Goal: Task Accomplishment & Management: Complete application form

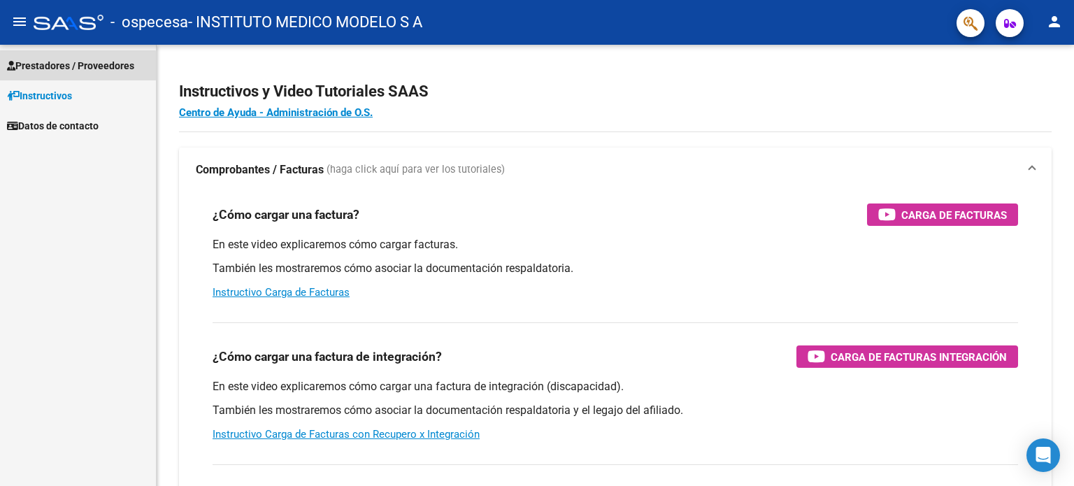
click at [73, 66] on span "Prestadores / Proveedores" at bounding box center [70, 65] width 127 height 15
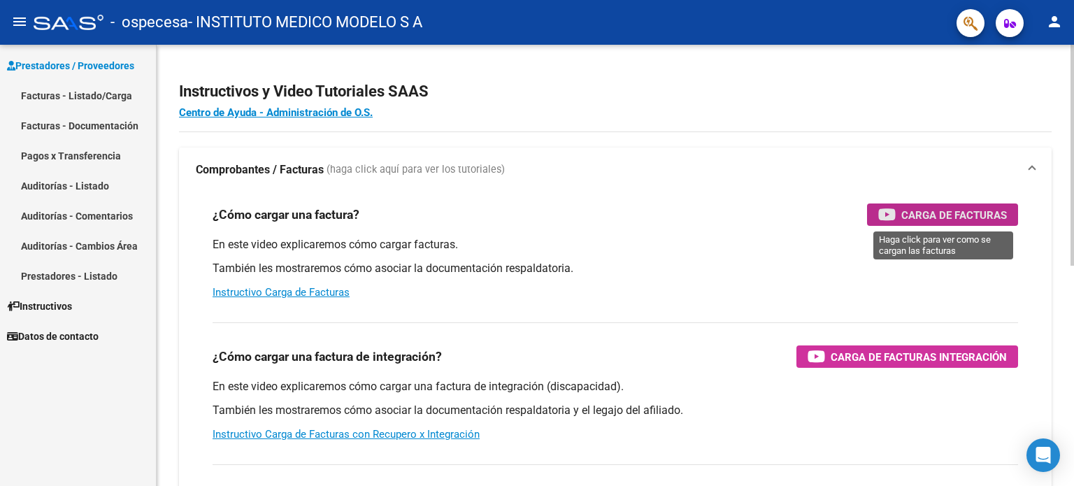
click at [978, 216] on span "Carga de Facturas" at bounding box center [954, 214] width 106 height 17
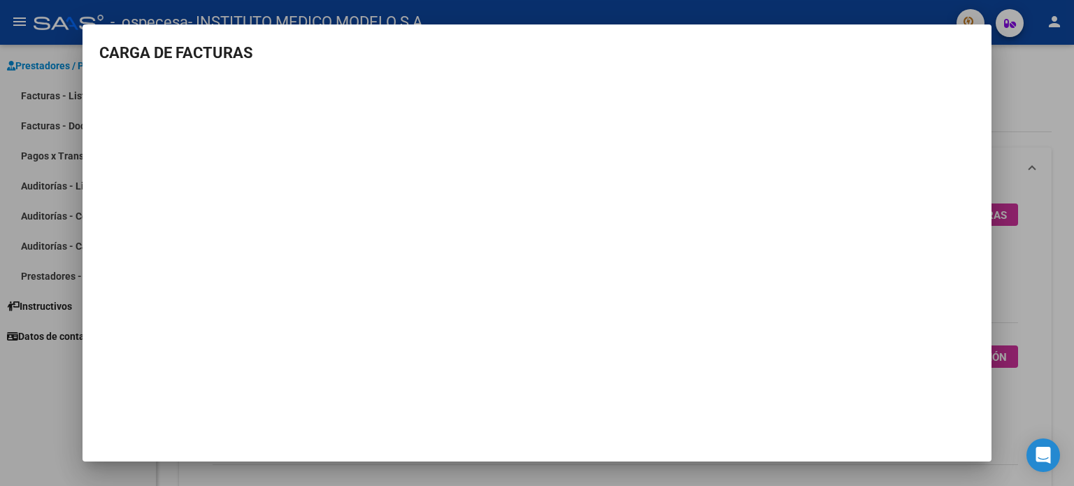
click at [376, 8] on div at bounding box center [537, 243] width 1074 height 486
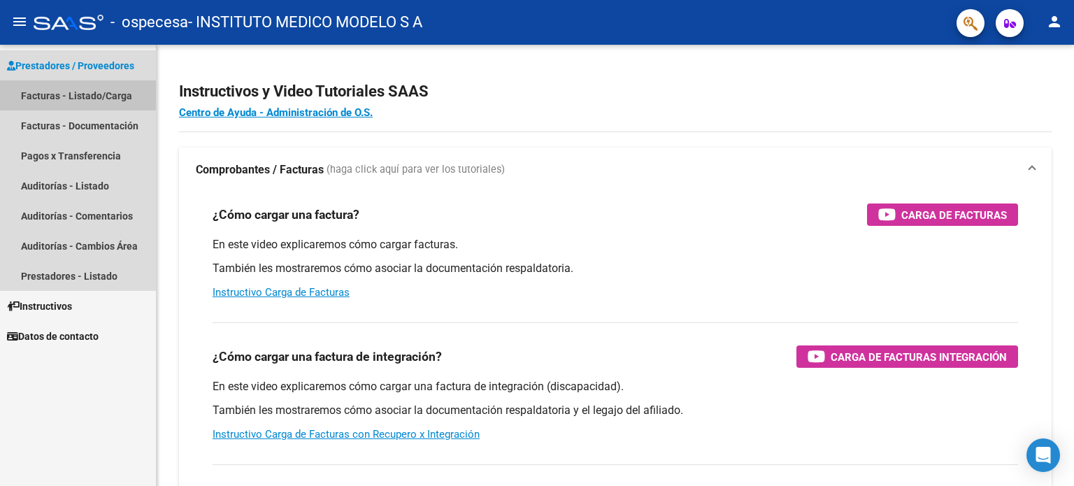
click at [71, 98] on link "Facturas - Listado/Carga" at bounding box center [78, 95] width 156 height 30
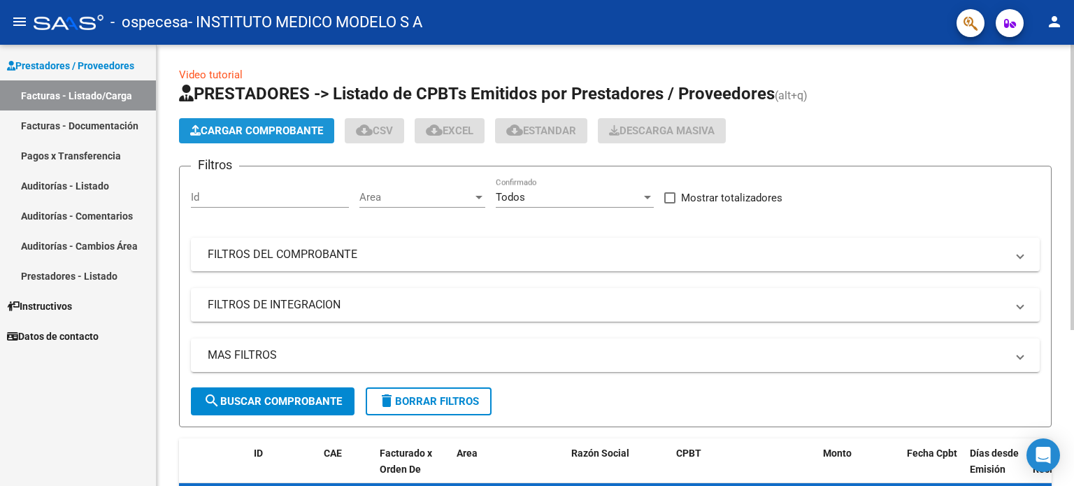
click at [254, 131] on span "Cargar Comprobante" at bounding box center [256, 130] width 133 height 13
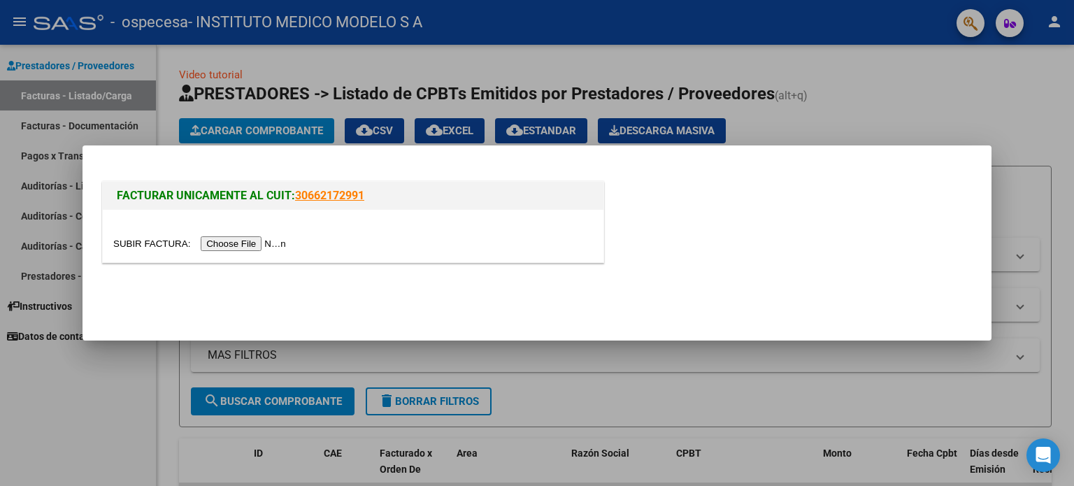
click at [222, 248] on input "file" at bounding box center [201, 243] width 177 height 15
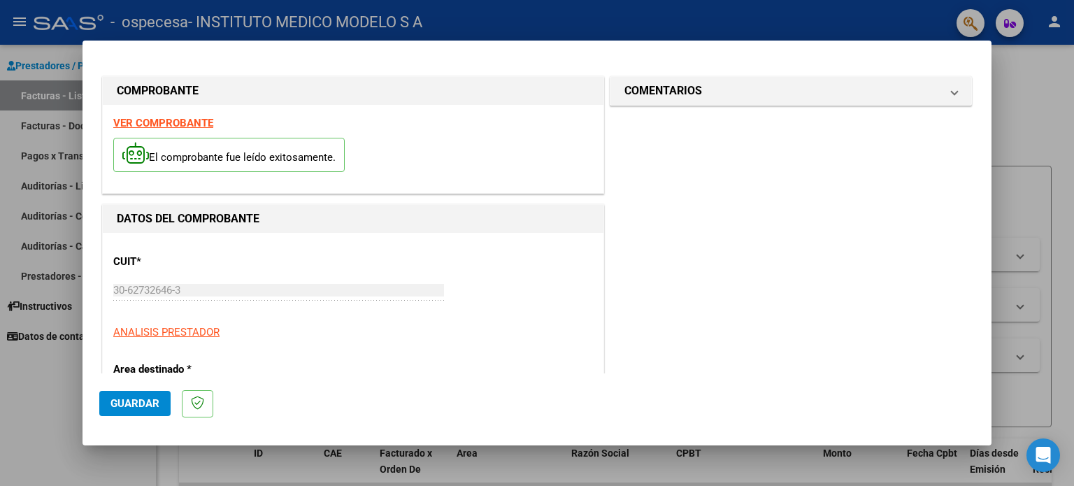
click at [141, 405] on span "Guardar" at bounding box center [134, 403] width 49 height 13
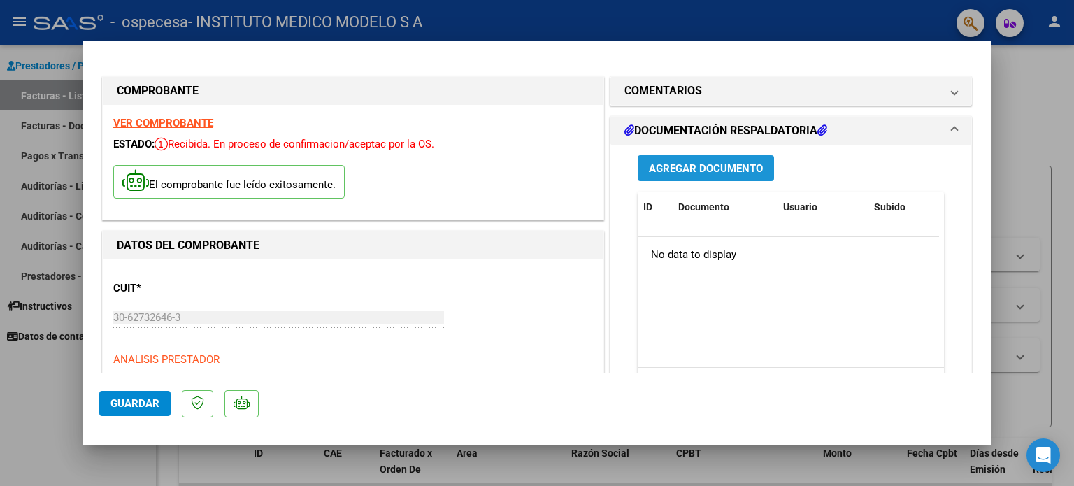
click at [695, 164] on span "Agregar Documento" at bounding box center [706, 168] width 114 height 13
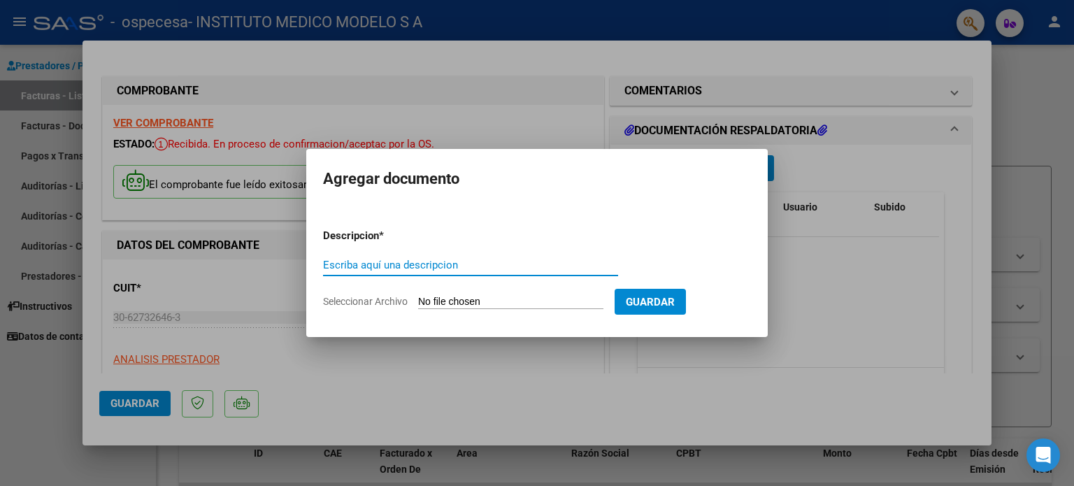
click at [414, 268] on input "Escriba aquí una descripcion" at bounding box center [470, 265] width 295 height 13
click at [399, 265] on input "Escriba aquí una descripcion" at bounding box center [470, 265] width 295 height 13
click at [339, 299] on span "Seleccionar Archivo" at bounding box center [365, 301] width 85 height 11
click at [418, 299] on input "Seleccionar Archivo" at bounding box center [510, 302] width 185 height 13
type input "C:\fakepath\N°56150 AMBULATORIO.pdf"
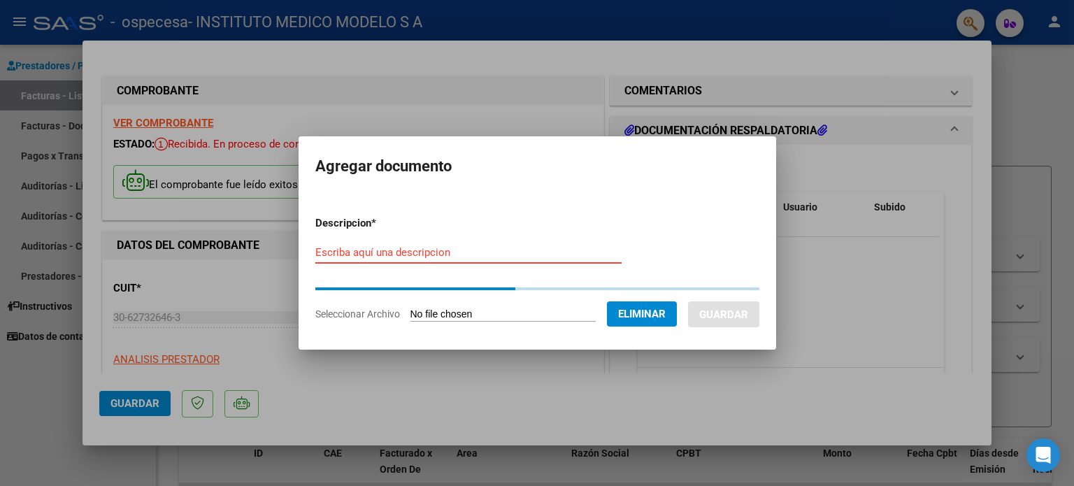
click at [375, 250] on input "Escriba aquí una descripcion" at bounding box center [468, 252] width 306 height 13
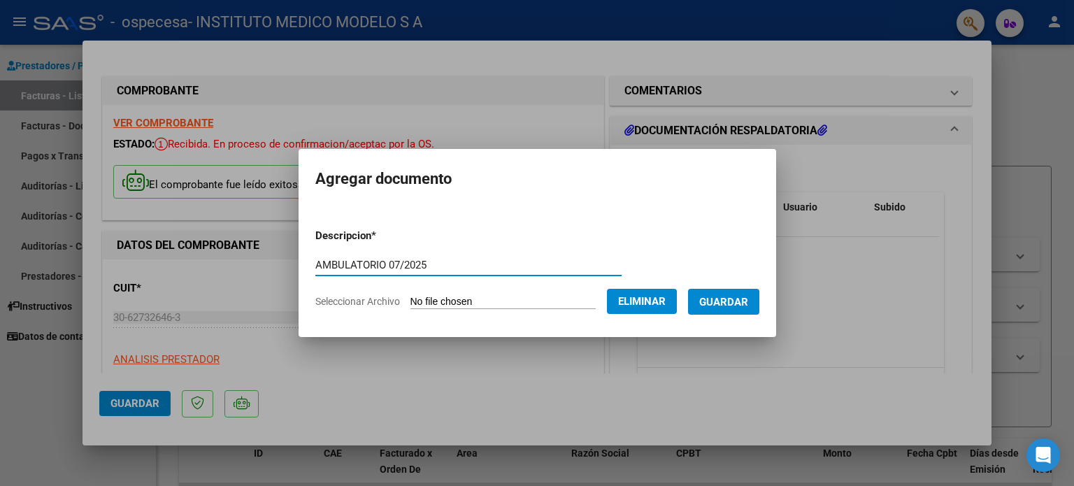
type input "AMBULATORIO 07/2025"
click at [733, 304] on span "Guardar" at bounding box center [723, 302] width 49 height 13
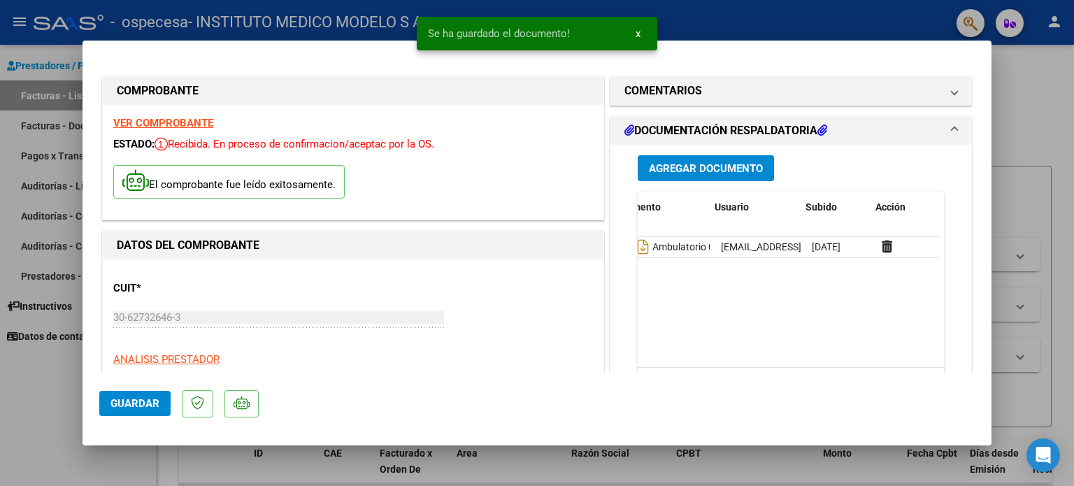
scroll to position [0, 69]
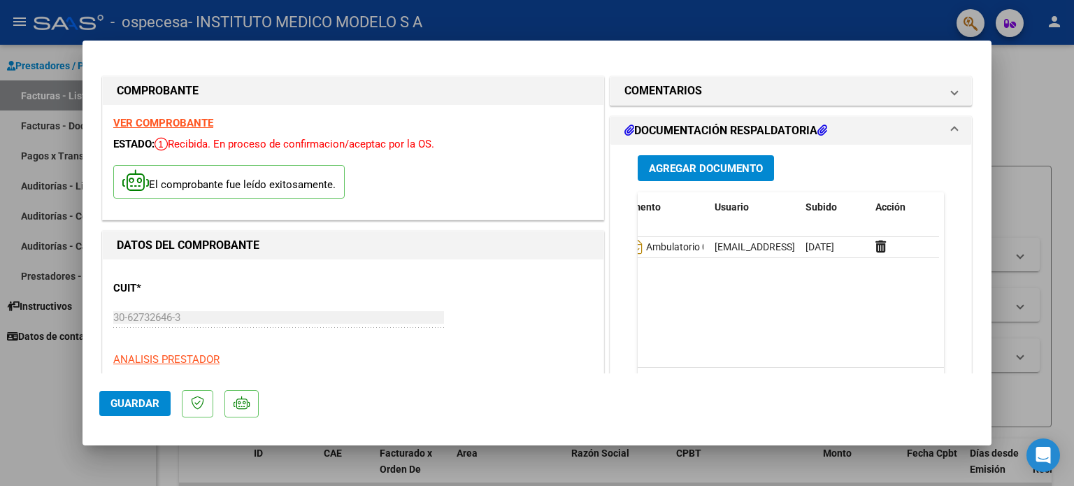
click at [57, 45] on div at bounding box center [537, 243] width 1074 height 486
type input "$ 0,00"
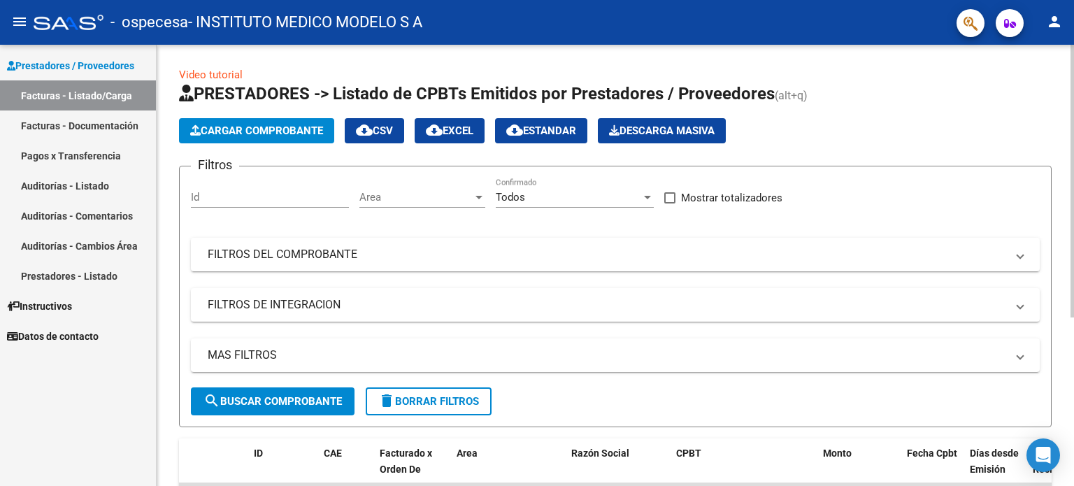
click at [226, 76] on link "Video tutorial" at bounding box center [211, 75] width 64 height 13
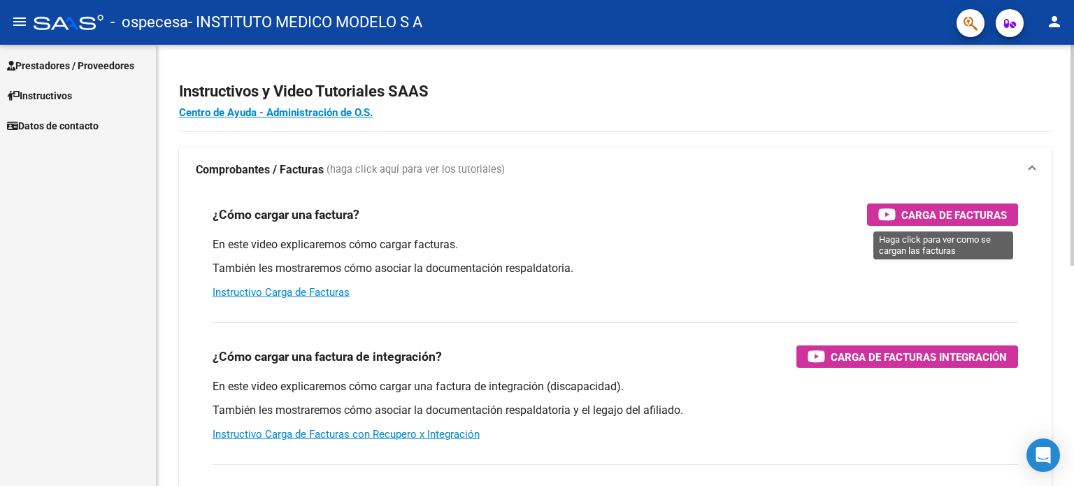
click at [930, 220] on span "Carga de Facturas" at bounding box center [954, 214] width 106 height 17
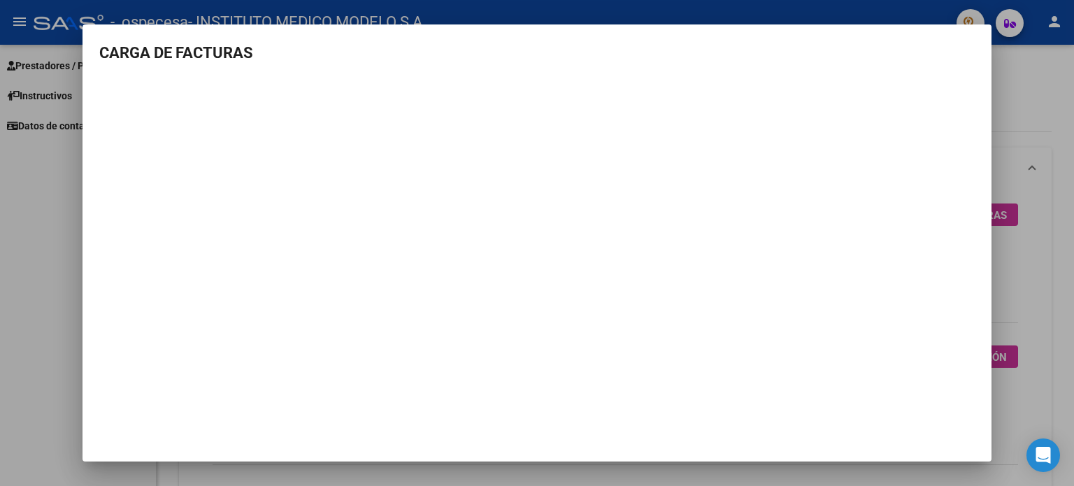
drag, startPoint x: 978, startPoint y: 168, endPoint x: 973, endPoint y: 159, distance: 10.9
click at [976, 163] on mat-dialog-content "CARGA DE FACTURAS" at bounding box center [537, 218] width 909 height 354
click at [386, 10] on div at bounding box center [537, 243] width 1074 height 486
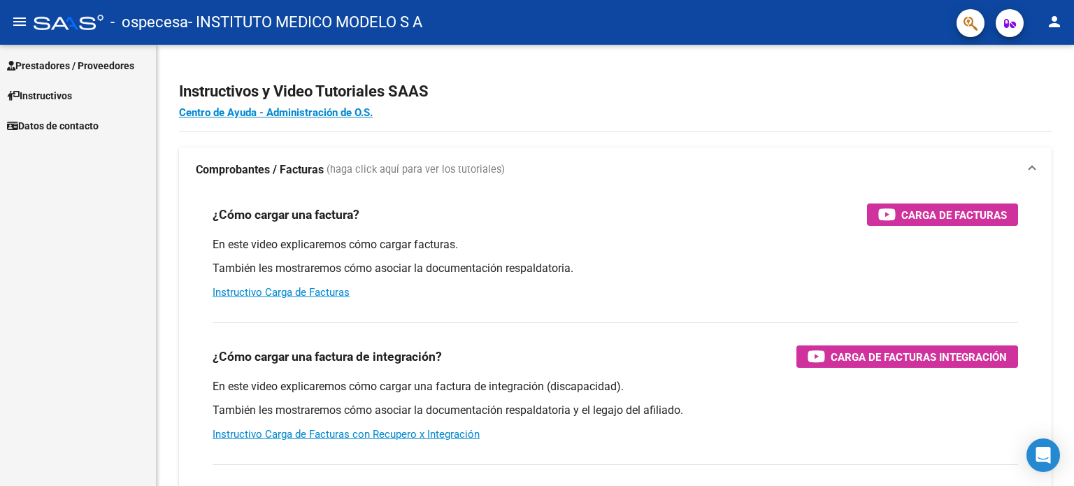
click at [78, 64] on span "Prestadores / Proveedores" at bounding box center [70, 65] width 127 height 15
click at [79, 62] on span "Prestadores / Proveedores" at bounding box center [70, 65] width 127 height 15
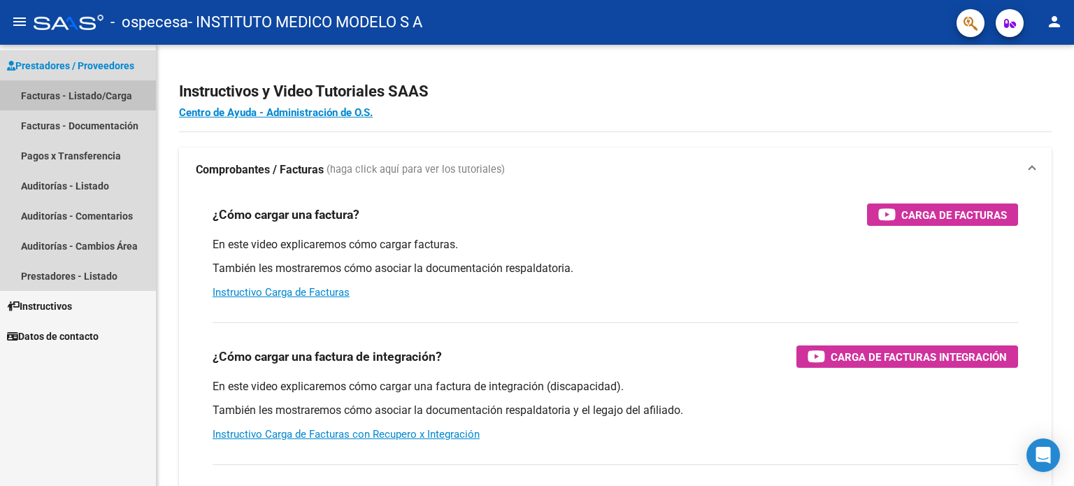
click at [67, 97] on link "Facturas - Listado/Carga" at bounding box center [78, 95] width 156 height 30
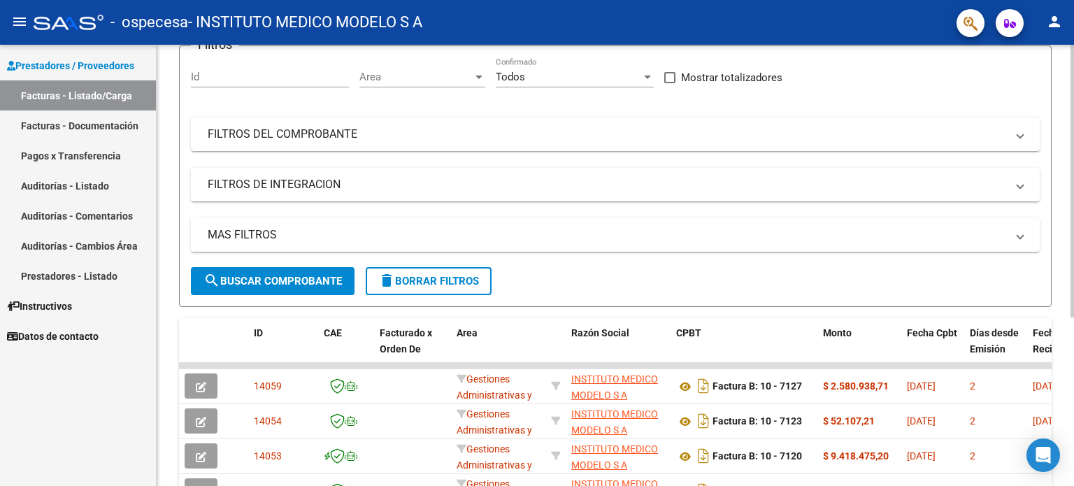
scroll to position [210, 0]
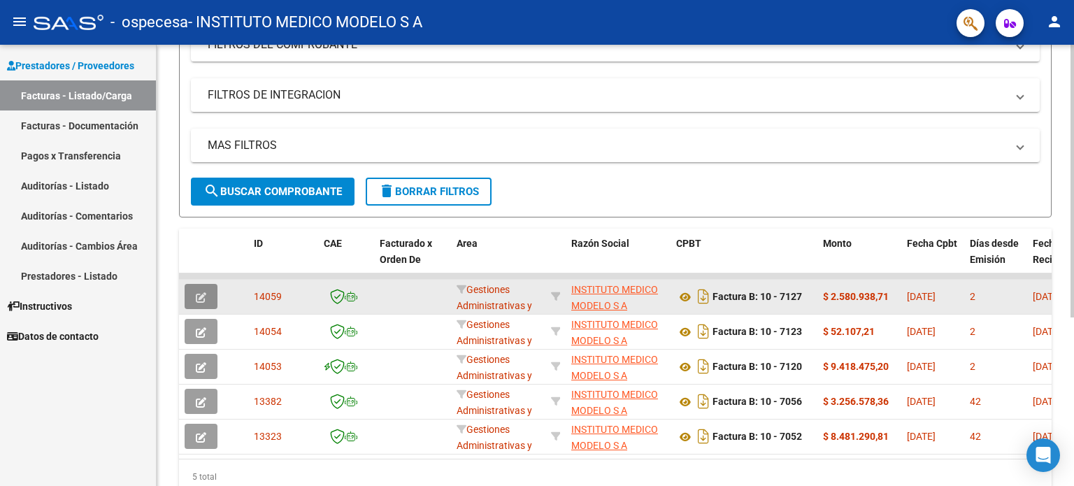
click at [201, 294] on icon "button" at bounding box center [201, 297] width 10 height 10
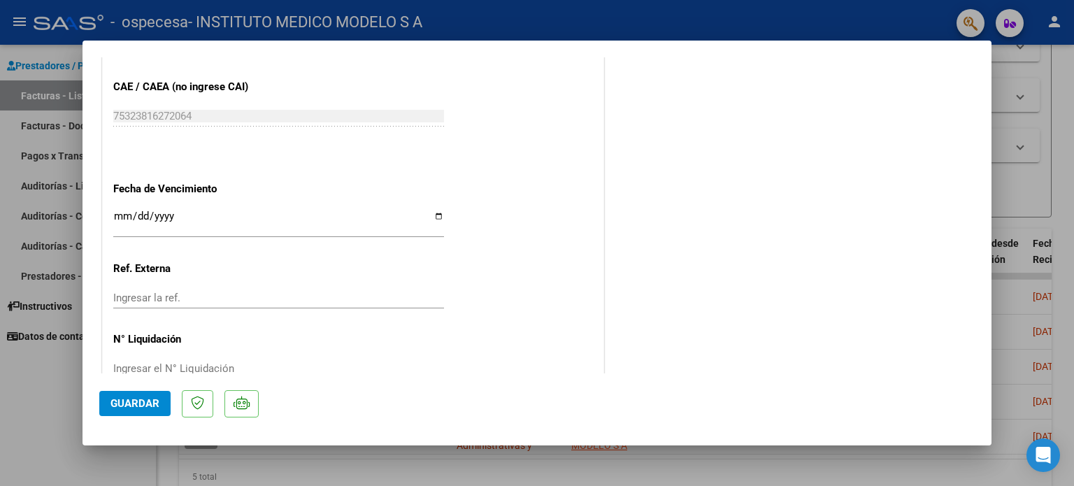
scroll to position [749, 0]
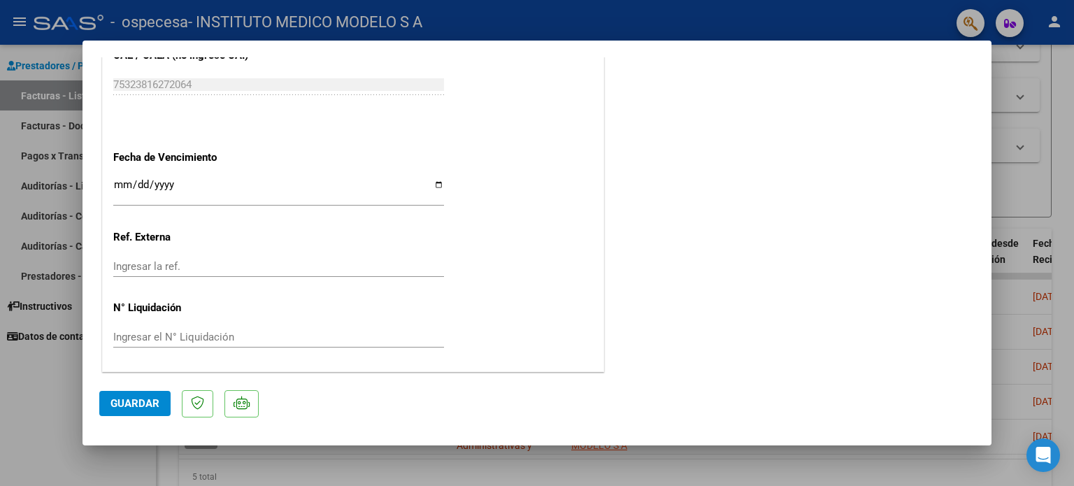
click at [138, 397] on span "Guardar" at bounding box center [134, 403] width 49 height 13
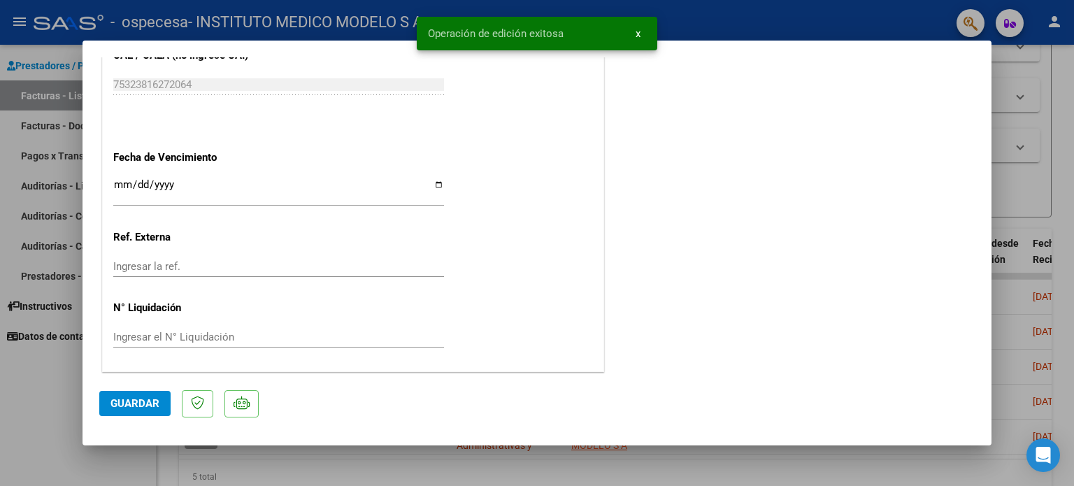
click at [756, 15] on div at bounding box center [537, 243] width 1074 height 486
type input "$ 0,00"
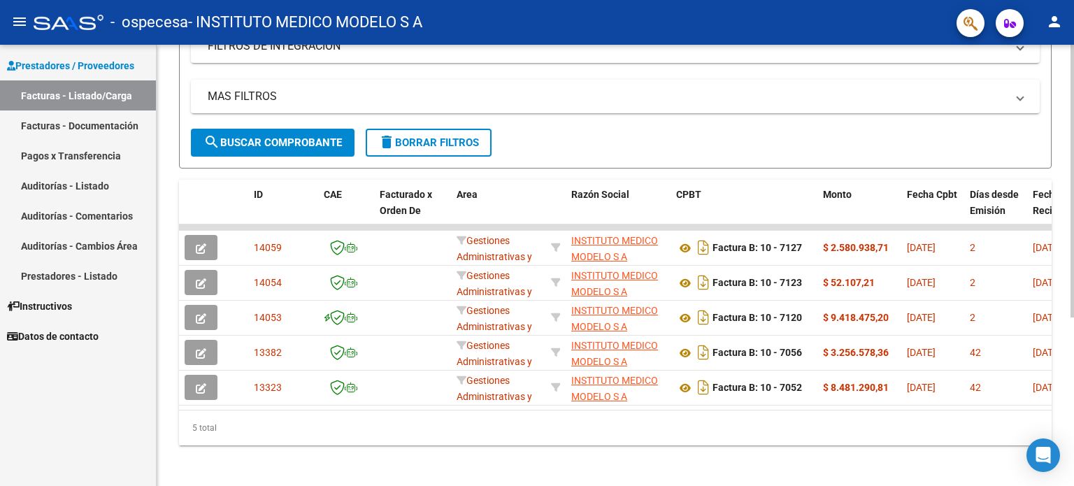
scroll to position [271, 0]
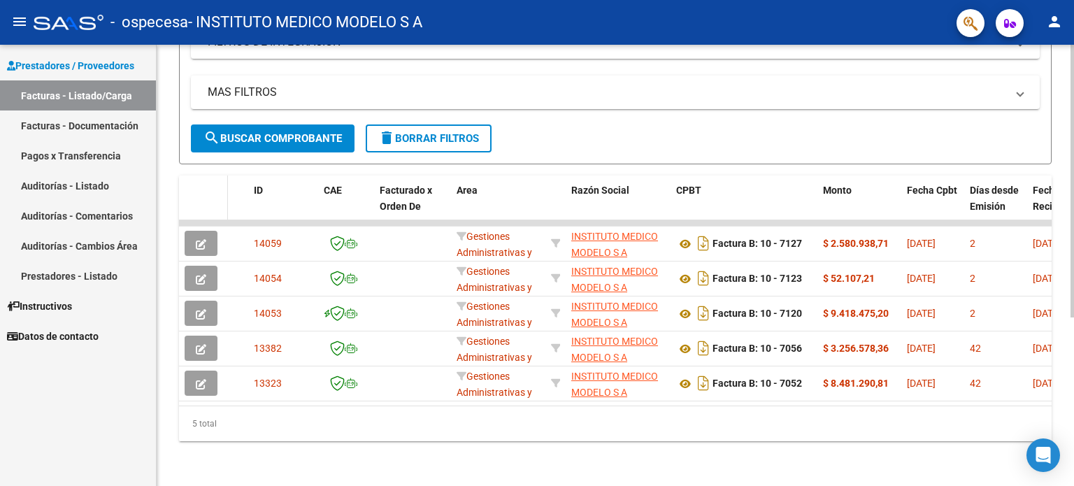
click at [187, 205] on datatable-header-cell at bounding box center [203, 206] width 49 height 62
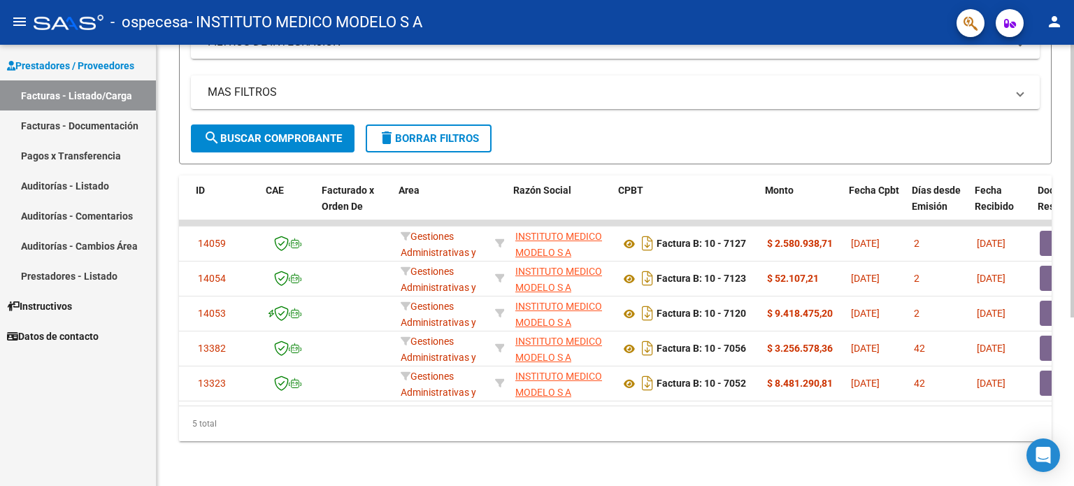
scroll to position [0, 53]
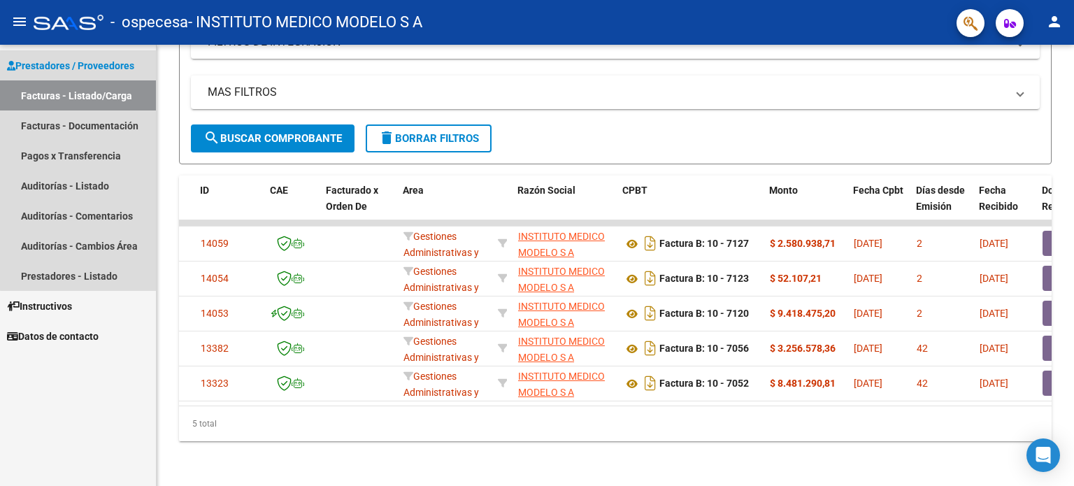
click at [84, 92] on link "Facturas - Listado/Carga" at bounding box center [78, 95] width 156 height 30
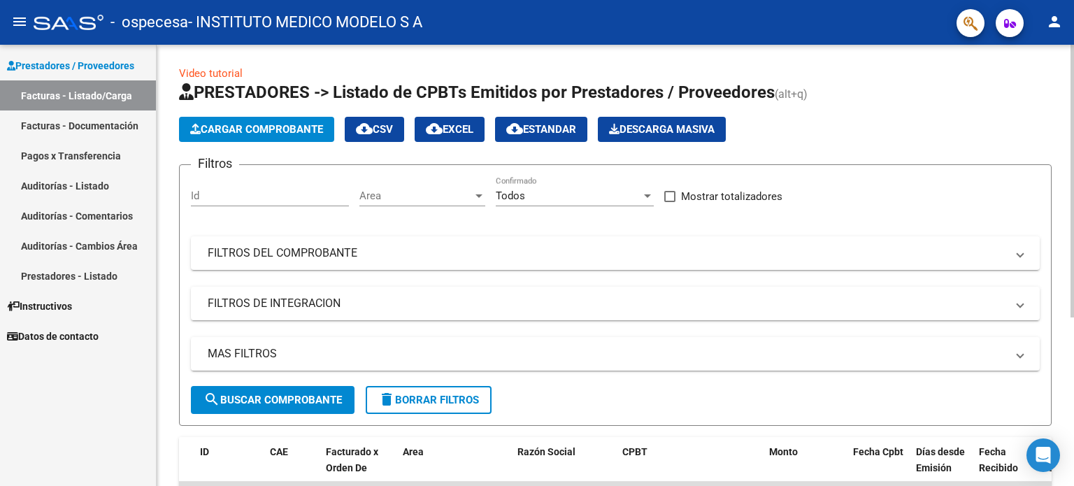
scroll to position [0, 0]
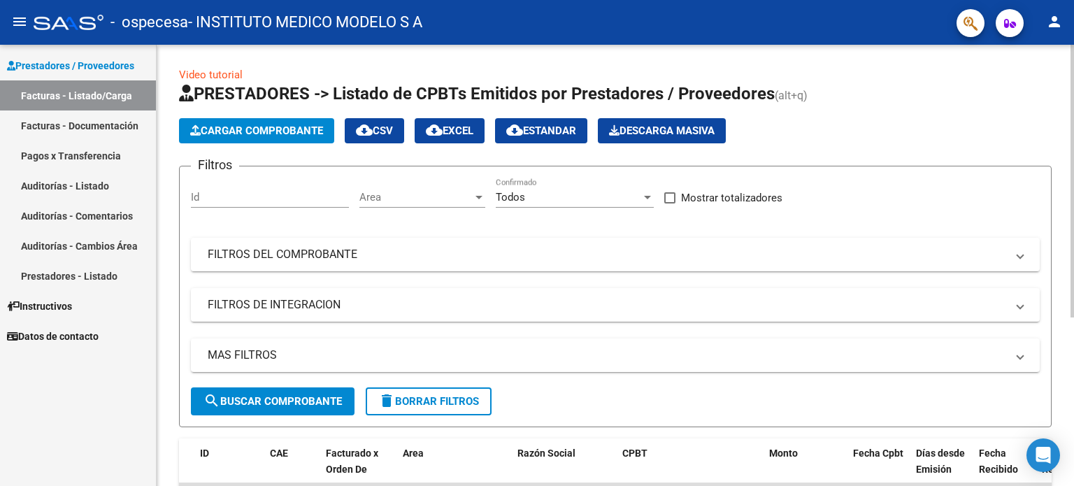
click at [262, 128] on span "Cargar Comprobante" at bounding box center [256, 130] width 133 height 13
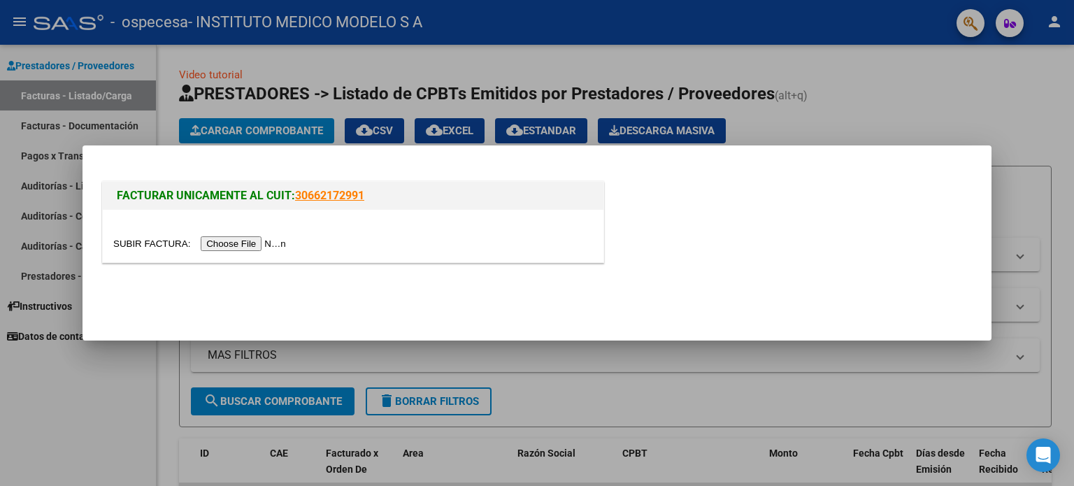
click at [230, 241] on input "file" at bounding box center [201, 243] width 177 height 15
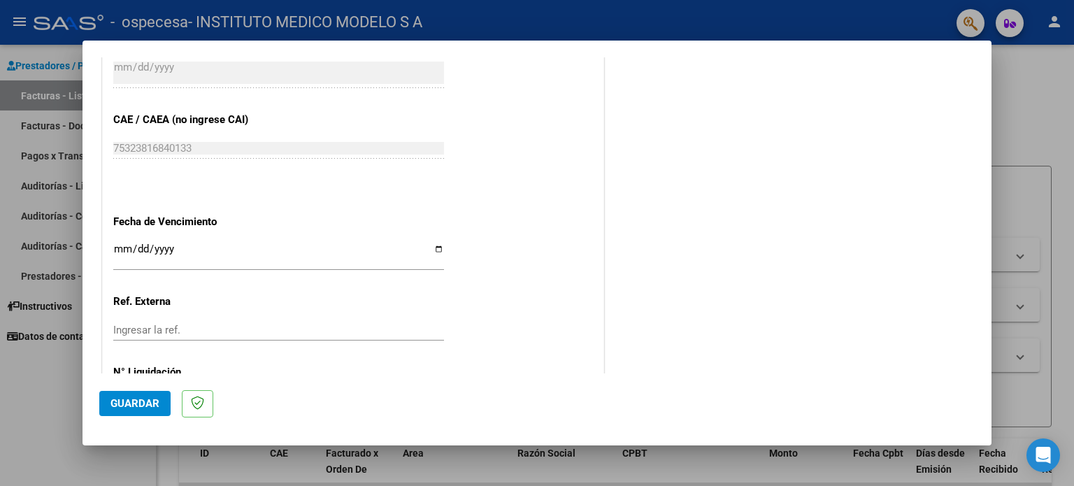
scroll to position [747, 0]
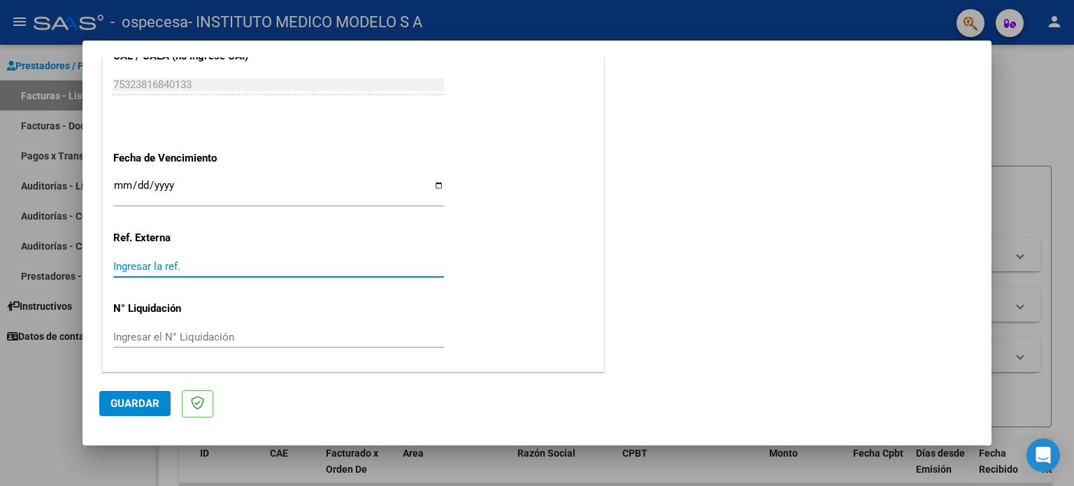
click at [143, 265] on input "Ingresar la ref." at bounding box center [278, 266] width 331 height 13
click at [134, 401] on span "Guardar" at bounding box center [134, 403] width 49 height 13
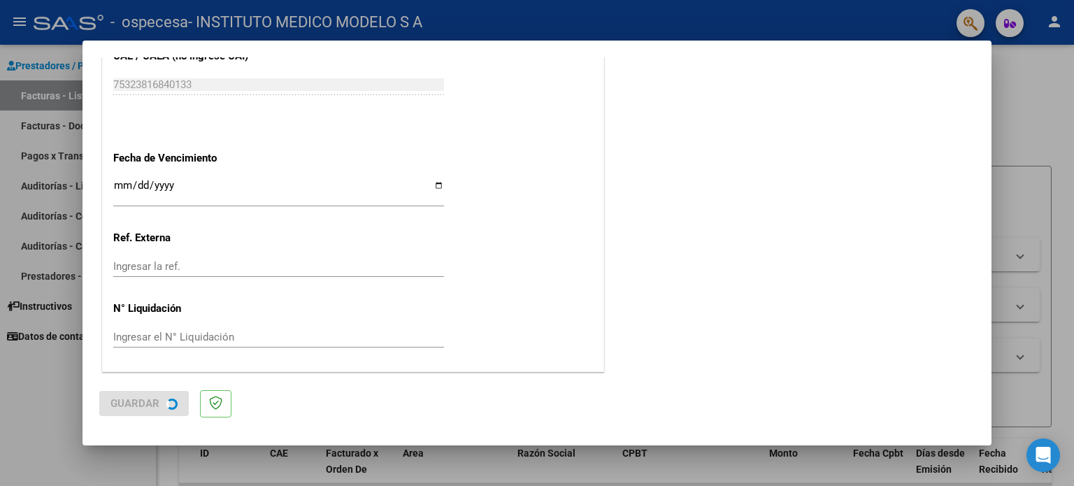
scroll to position [0, 0]
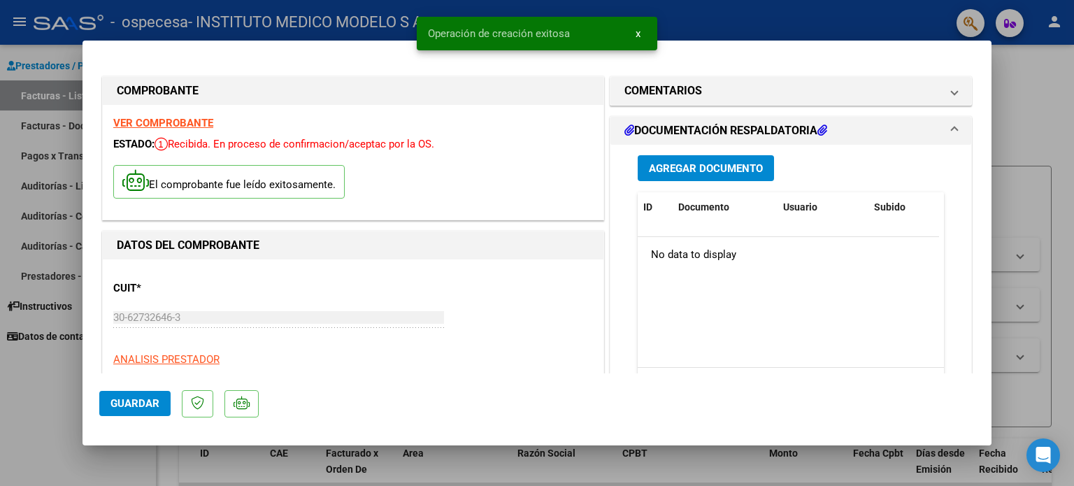
click at [682, 170] on span "Agregar Documento" at bounding box center [706, 168] width 114 height 13
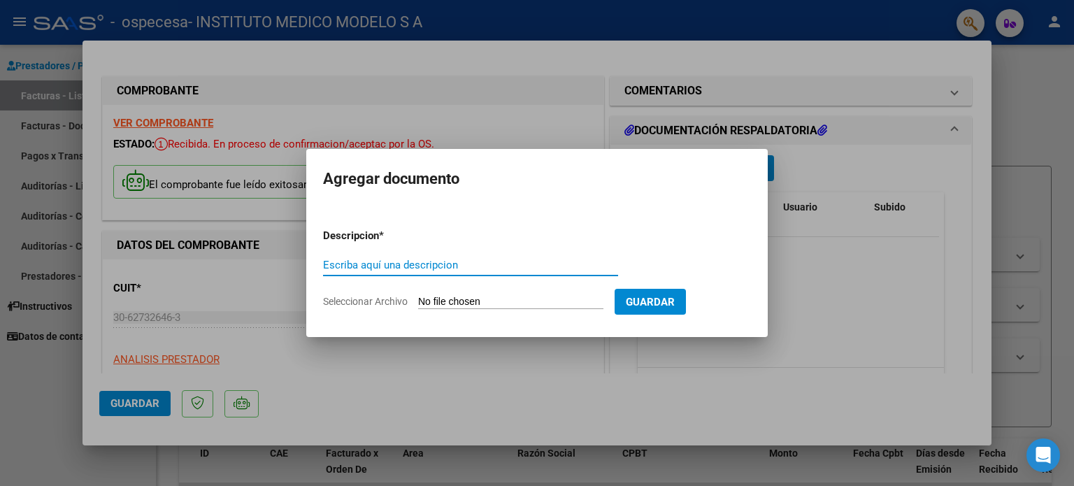
click at [403, 270] on input "Escriba aquí una descripcion" at bounding box center [470, 265] width 295 height 13
type input "AJUSTE DE VALORS [DATE]"
click at [484, 301] on input "Seleccionar Archivo" at bounding box center [510, 302] width 185 height 13
type input "C:\fakepath\N° 56160 AMB.pdf"
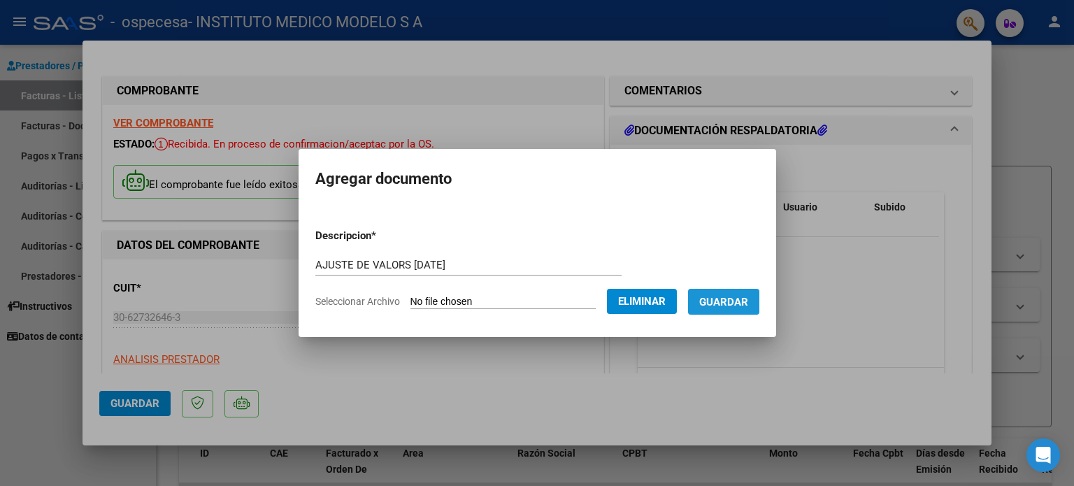
click at [733, 310] on button "Guardar" at bounding box center [723, 302] width 71 height 26
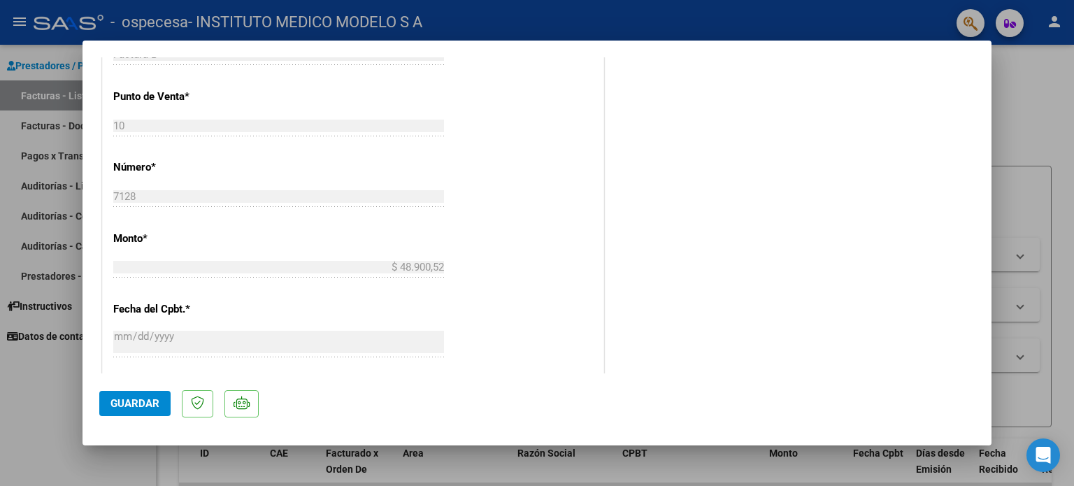
scroll to position [489, 0]
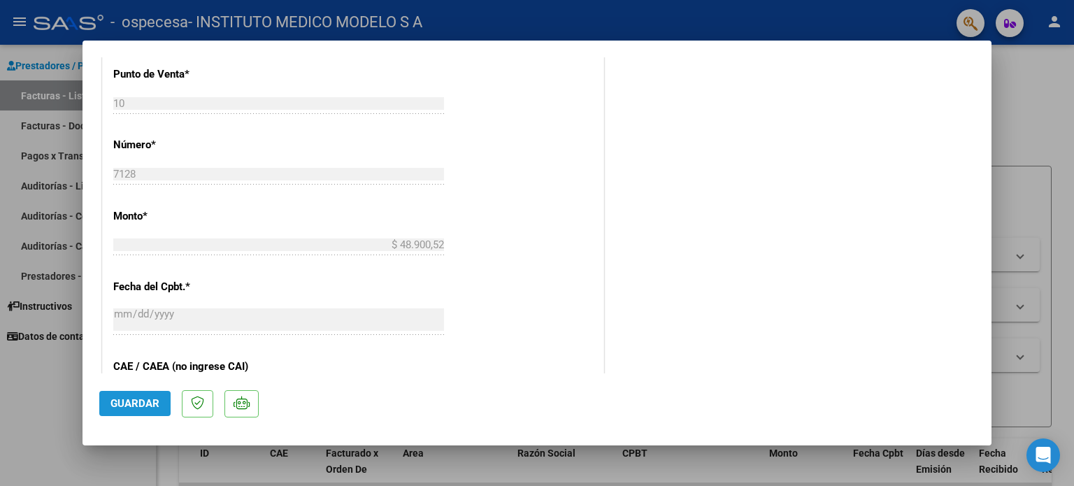
click at [131, 407] on span "Guardar" at bounding box center [134, 403] width 49 height 13
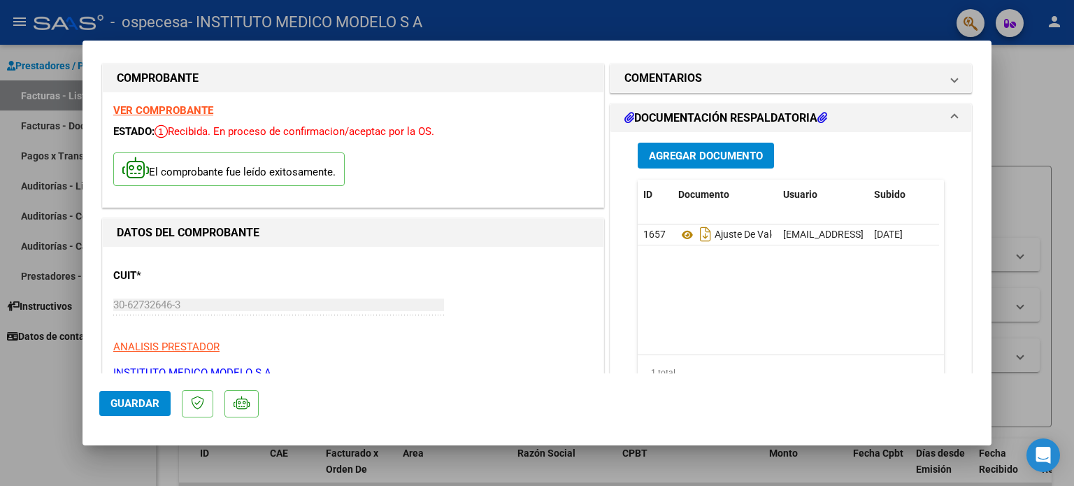
scroll to position [0, 0]
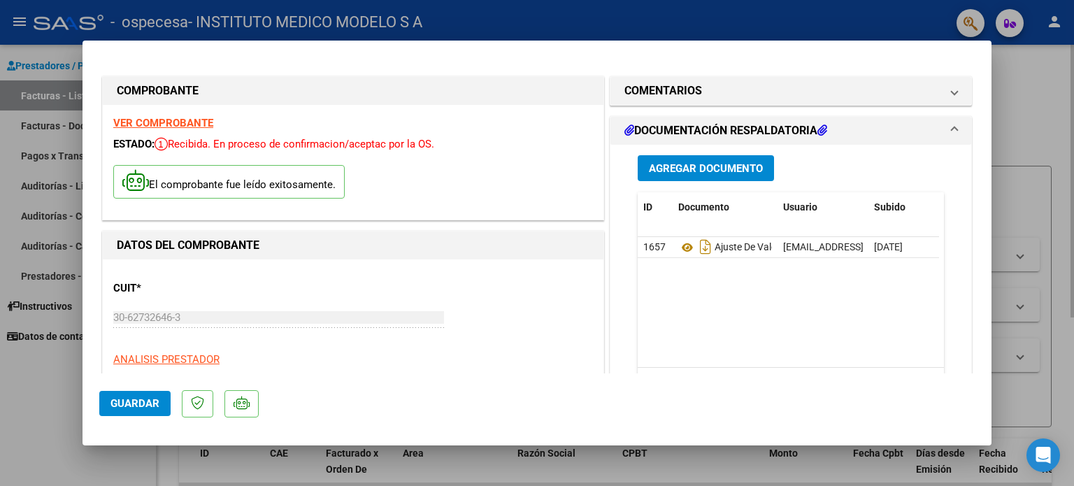
click at [1017, 103] on div at bounding box center [537, 243] width 1074 height 486
type input "$ 0,00"
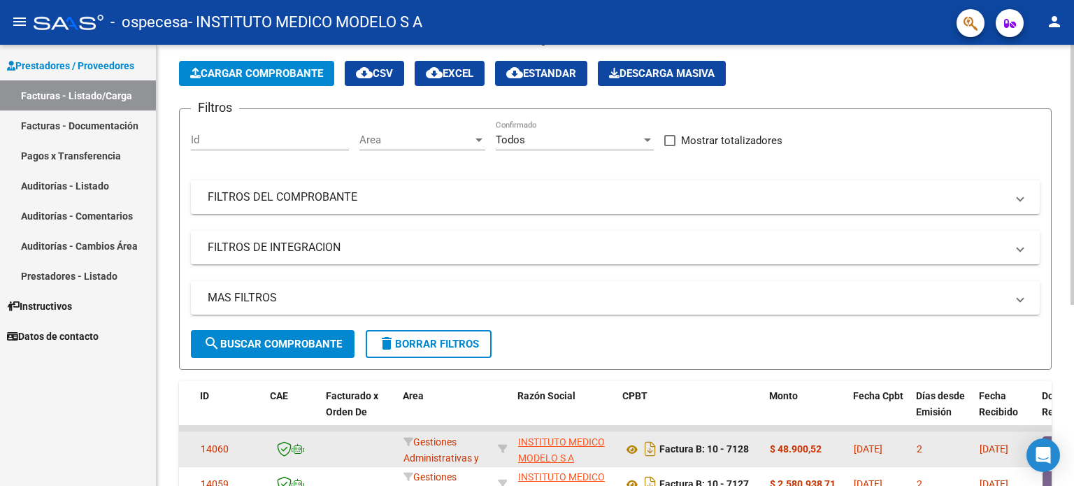
scroll to position [140, 0]
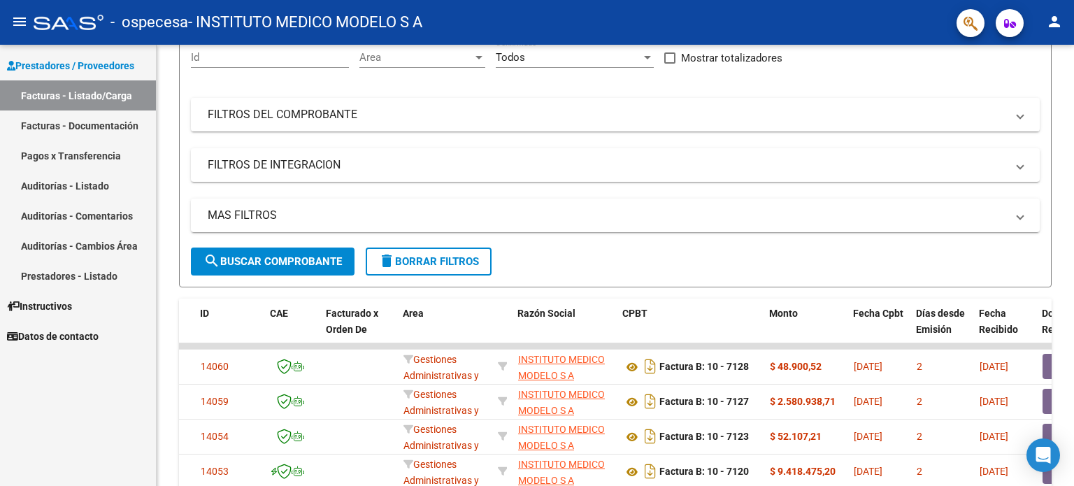
click at [1052, 17] on mat-icon "person" at bounding box center [1054, 21] width 17 height 17
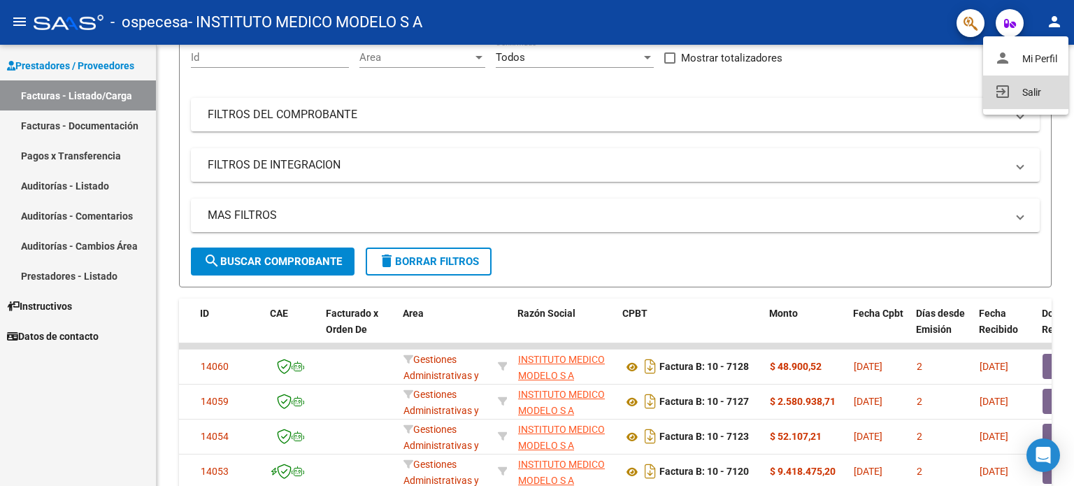
click at [1037, 87] on button "exit_to_app Salir" at bounding box center [1025, 93] width 85 height 34
